Goal: Complete application form

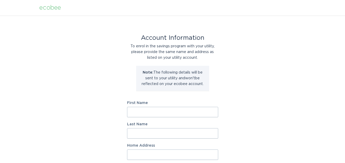
click at [143, 112] on input "First Name" at bounding box center [172, 112] width 91 height 10
type input "[PERSON_NAME]"
type input "Miladinova"
type input "[STREET_ADDRESS]"
select select "US"
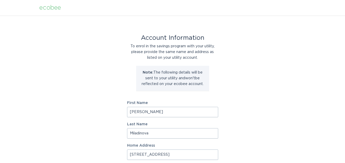
type input "[GEOGRAPHIC_DATA][PERSON_NAME]"
type input "95111"
select select "CA"
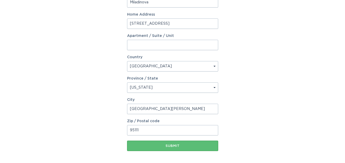
scroll to position [154, 0]
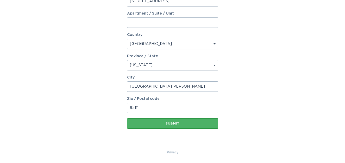
click at [176, 119] on button "Submit" at bounding box center [172, 124] width 91 height 10
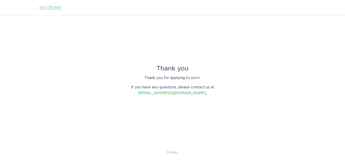
click at [45, 6] on div "ecobee" at bounding box center [50, 8] width 22 height 6
click at [58, 8] on div "ecobee" at bounding box center [50, 8] width 22 height 6
